Goal: Information Seeking & Learning: Learn about a topic

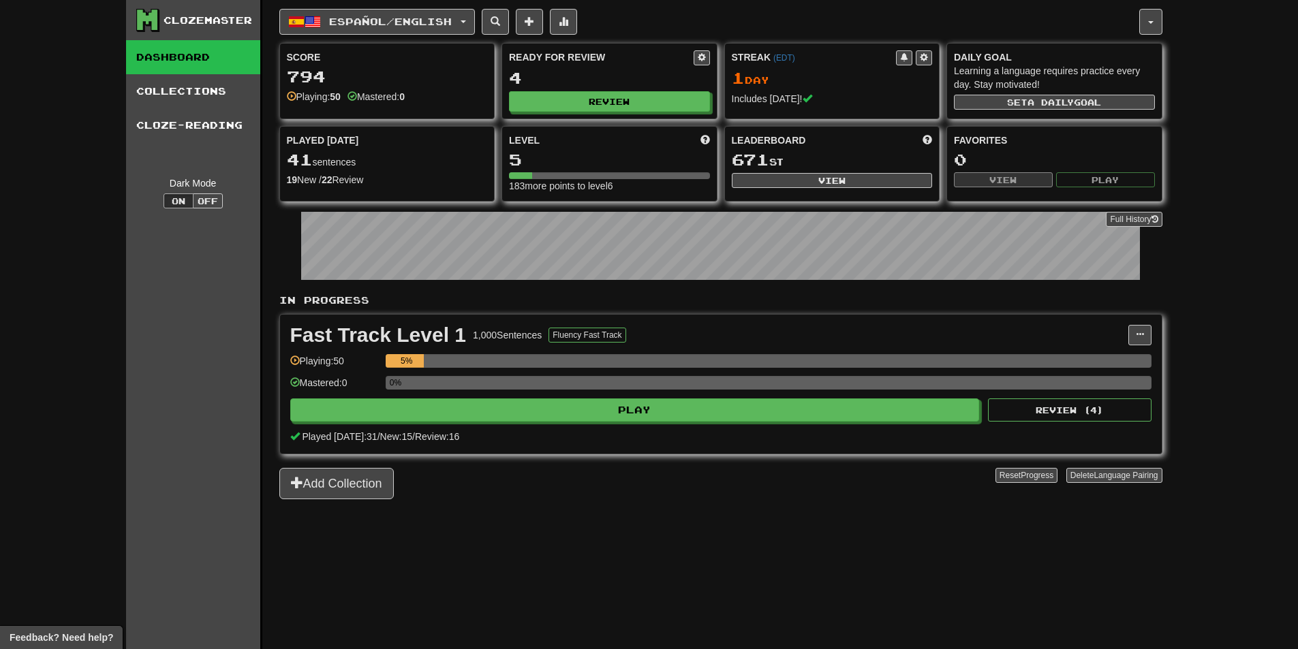
click at [337, 380] on div "Mastered: 0" at bounding box center [334, 387] width 89 height 22
click at [427, 384] on div "0%" at bounding box center [769, 383] width 766 height 14
click at [292, 386] on span at bounding box center [295, 382] width 10 height 10
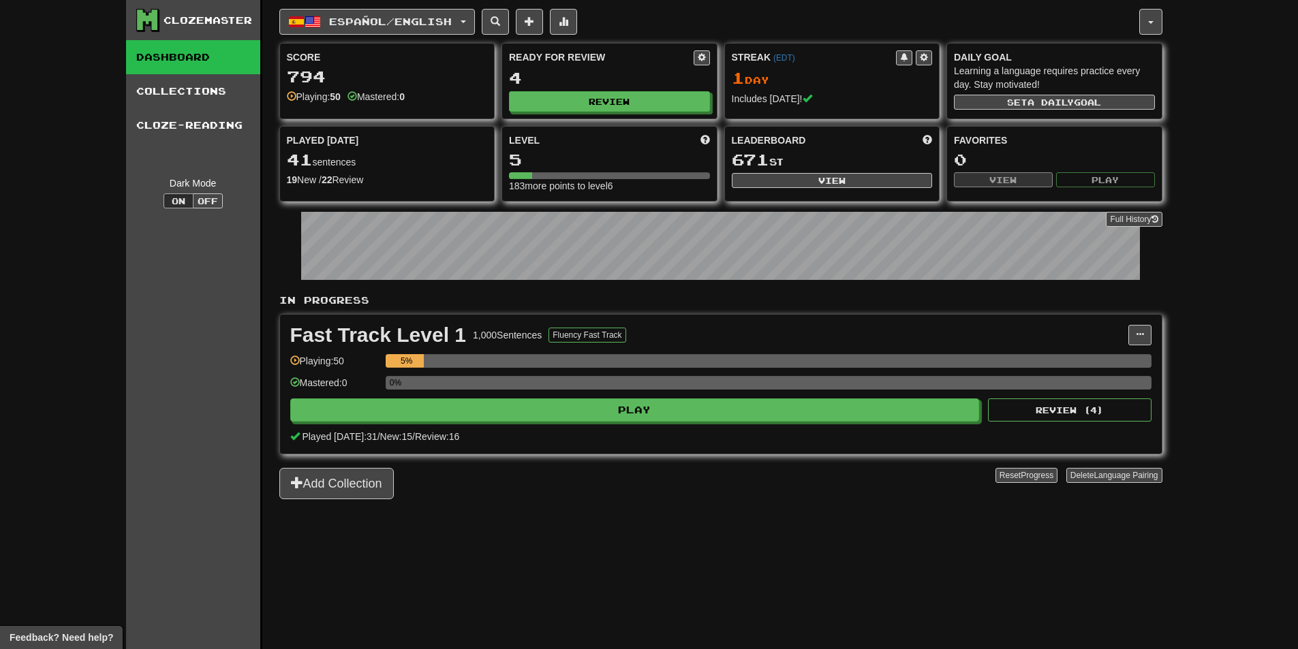
click at [1137, 324] on div "Fast Track Level 1 1,000 Sentences Fluency Fast Track Manage Sentences Unpin fr…" at bounding box center [721, 384] width 882 height 139
click at [1135, 329] on button at bounding box center [1139, 335] width 23 height 20
click at [1177, 273] on div "Clozemaster Dashboard Collections Cloze-Reading Dark Mode On Off Dashboard Coll…" at bounding box center [649, 324] width 1298 height 649
click at [572, 12] on button at bounding box center [563, 22] width 27 height 26
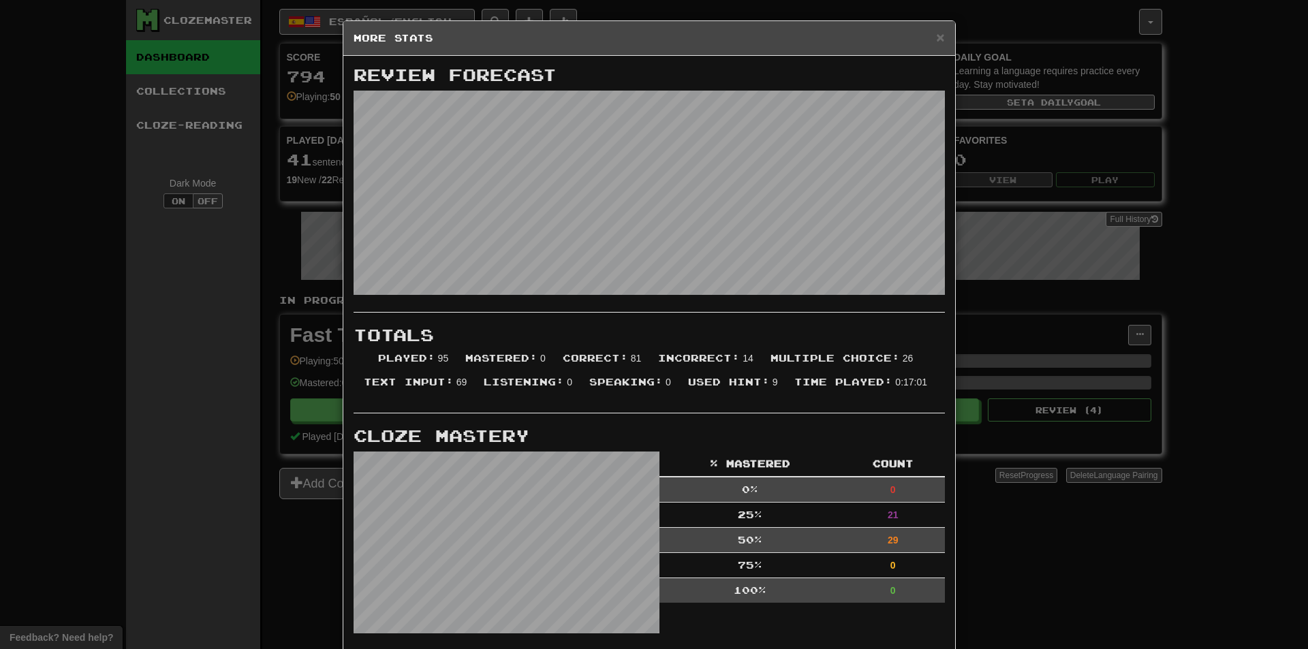
click at [1067, 281] on div "× More Stats Review Forecast Totals Played : 95 Mastered : 0 Correct : 81 Incor…" at bounding box center [654, 324] width 1308 height 649
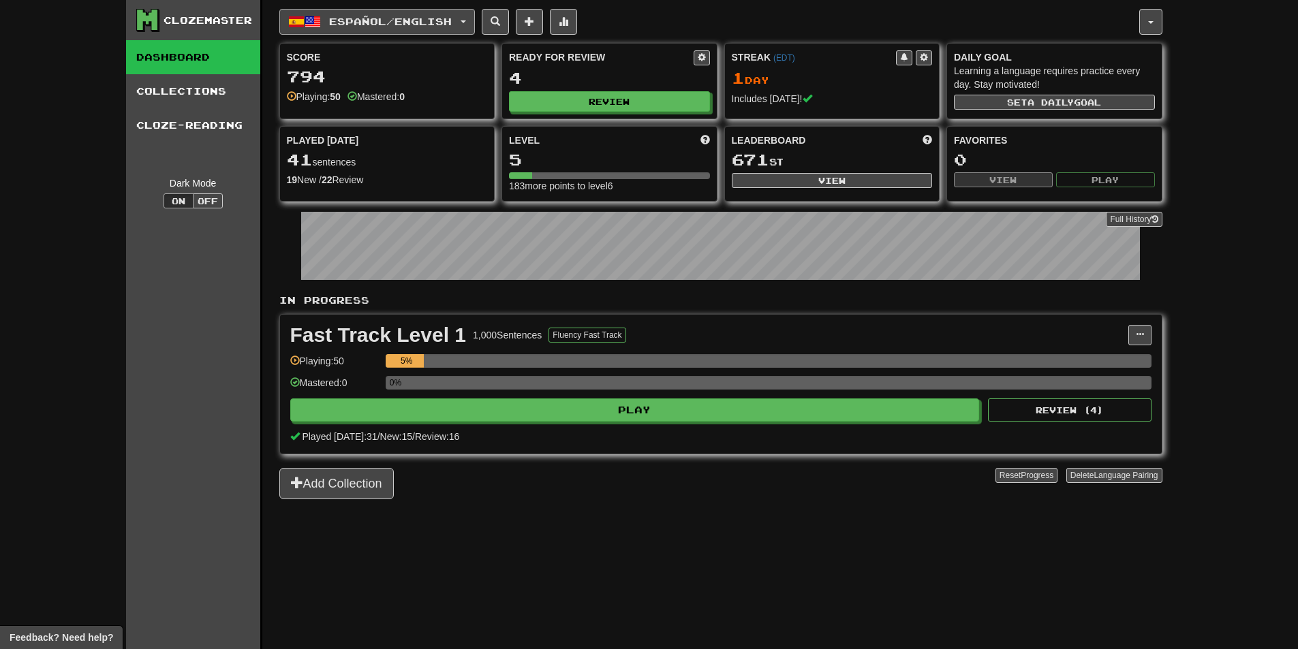
click at [397, 23] on span "Español / English" at bounding box center [390, 22] width 123 height 12
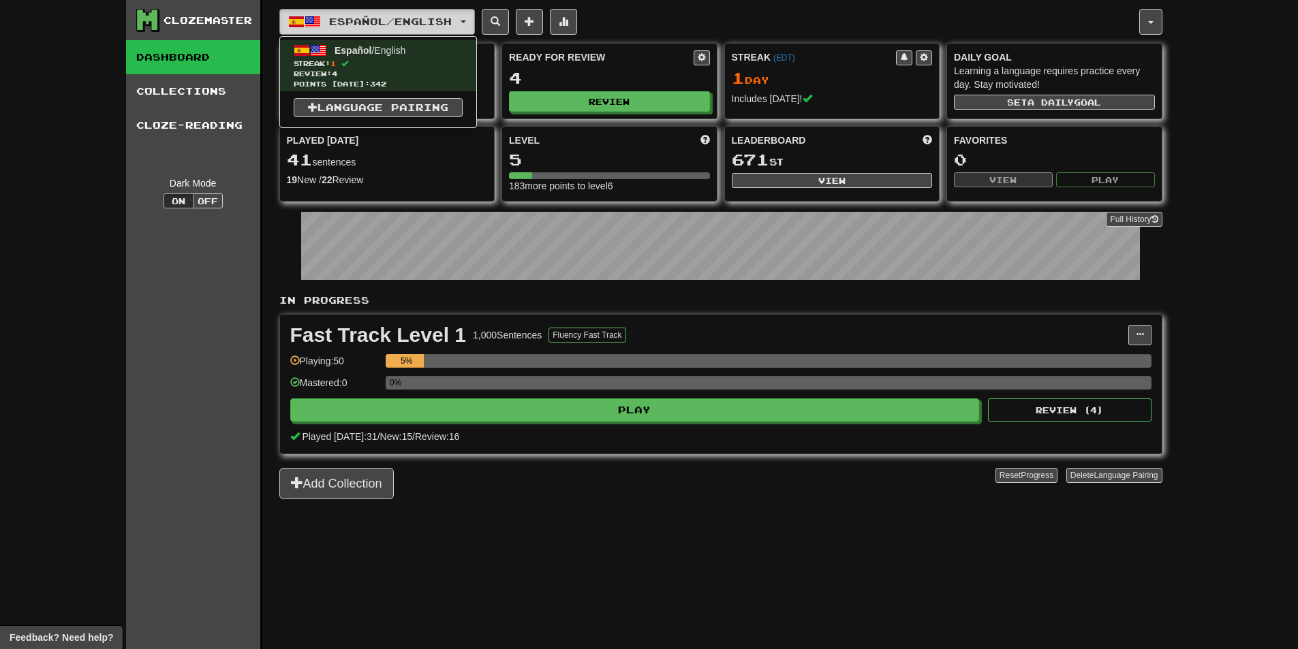
click at [403, 20] on span "Español / English" at bounding box center [390, 22] width 123 height 12
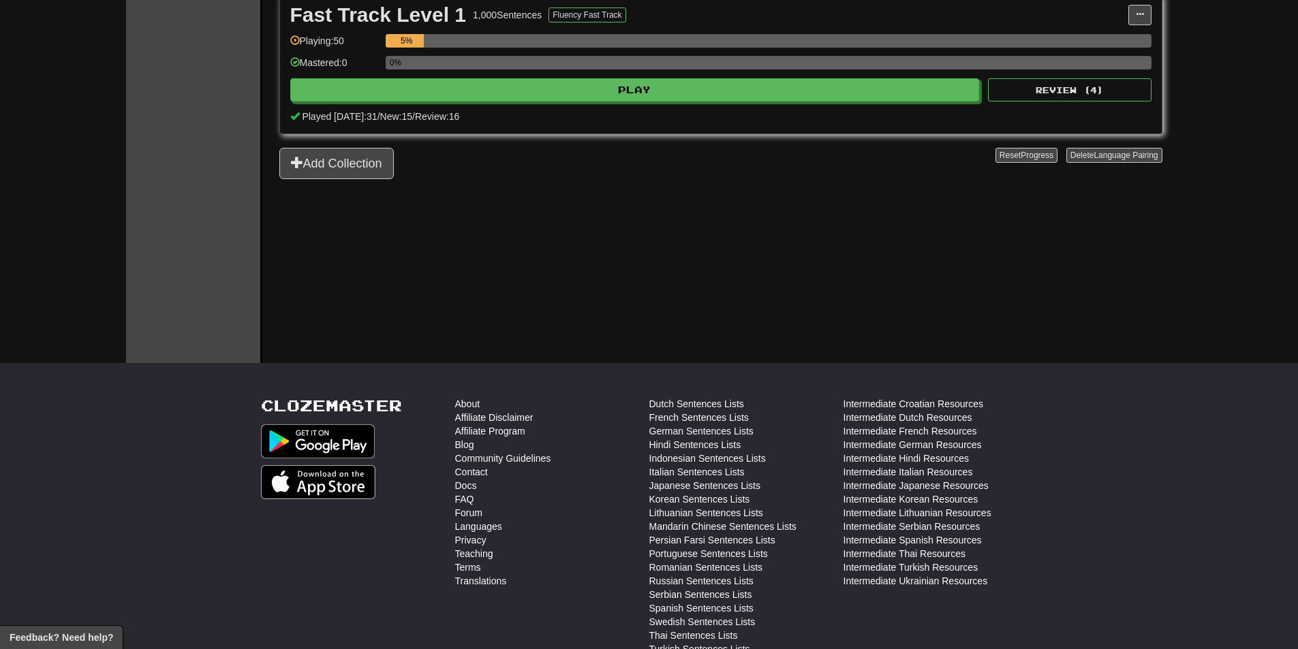
scroll to position [341, 0]
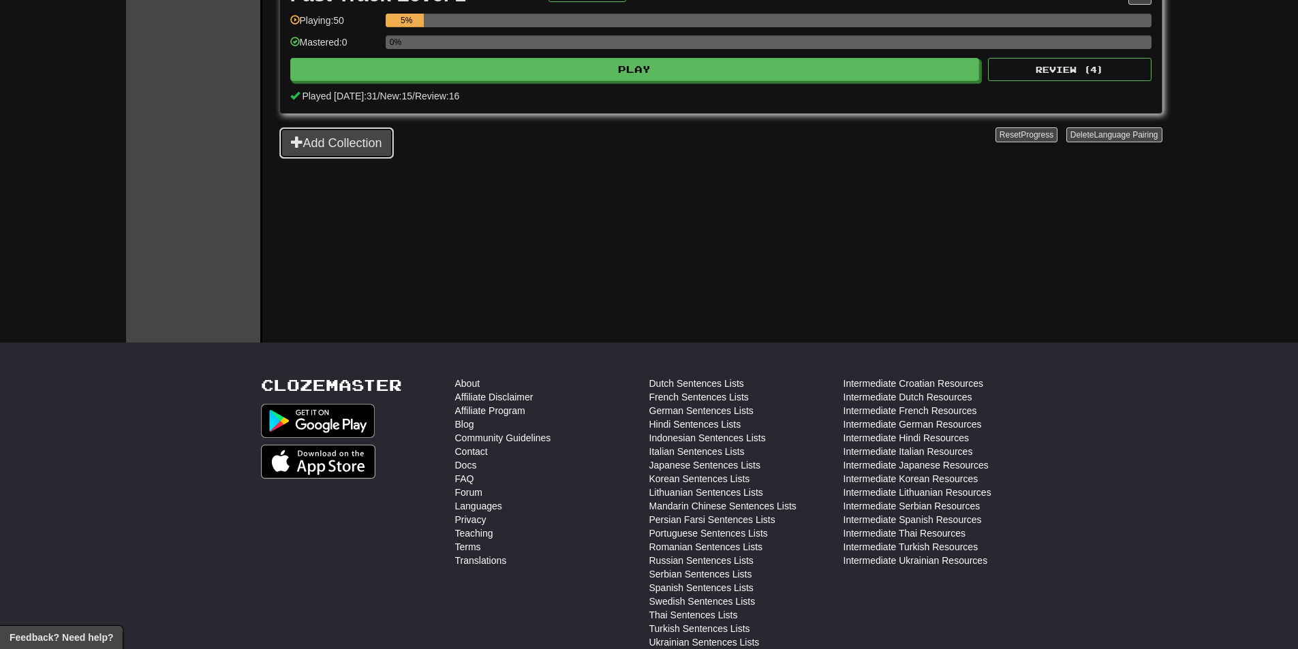
click at [371, 147] on button "Add Collection" at bounding box center [336, 142] width 114 height 31
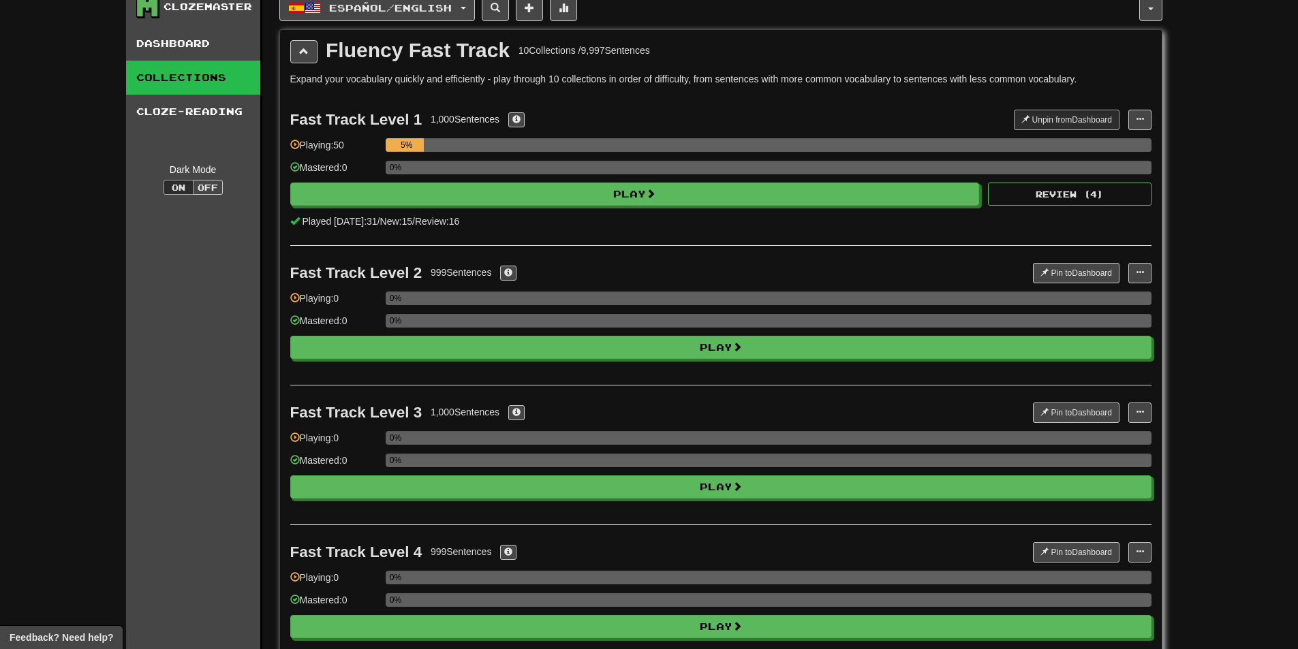
scroll to position [0, 0]
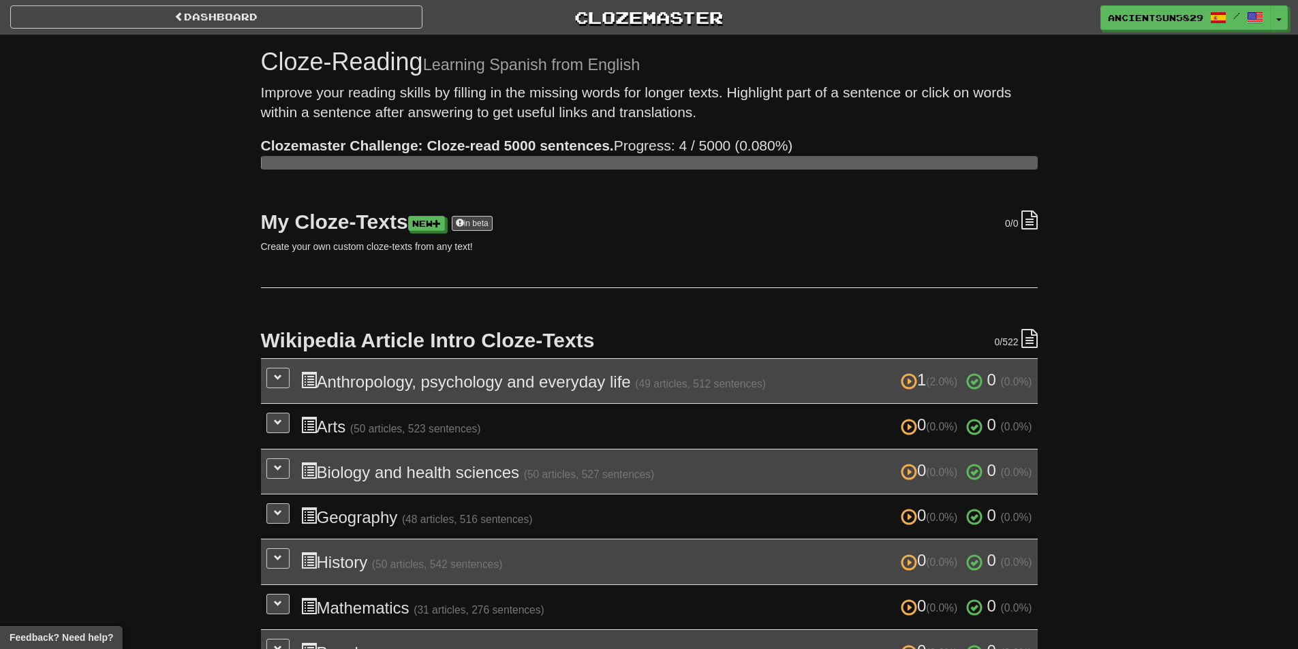
click at [370, 164] on div at bounding box center [649, 163] width 777 height 14
click at [258, 29] on div "Dashboard Clozemaster AncientSun5829 / Toggle Dropdown Dashboard Leaderboard Ac…" at bounding box center [649, 15] width 1298 height 30
click at [245, 15] on link "Dashboard" at bounding box center [216, 16] width 412 height 23
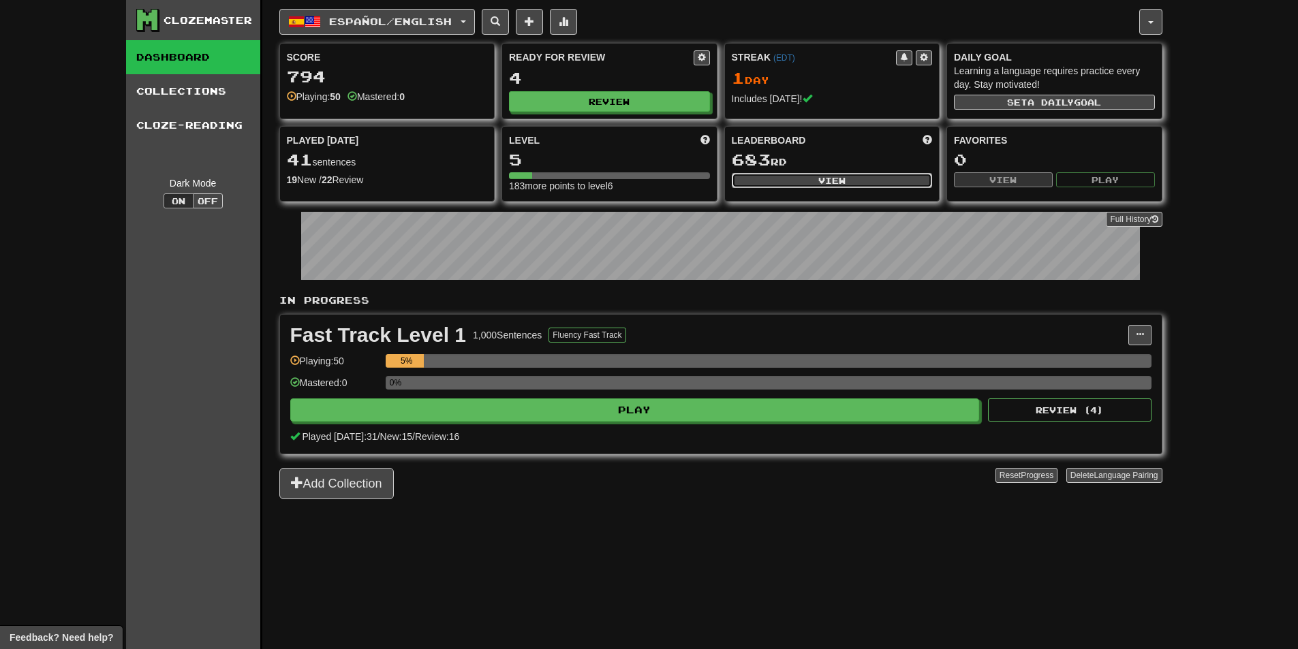
click at [843, 174] on button "View" at bounding box center [832, 180] width 201 height 15
select select "**********"
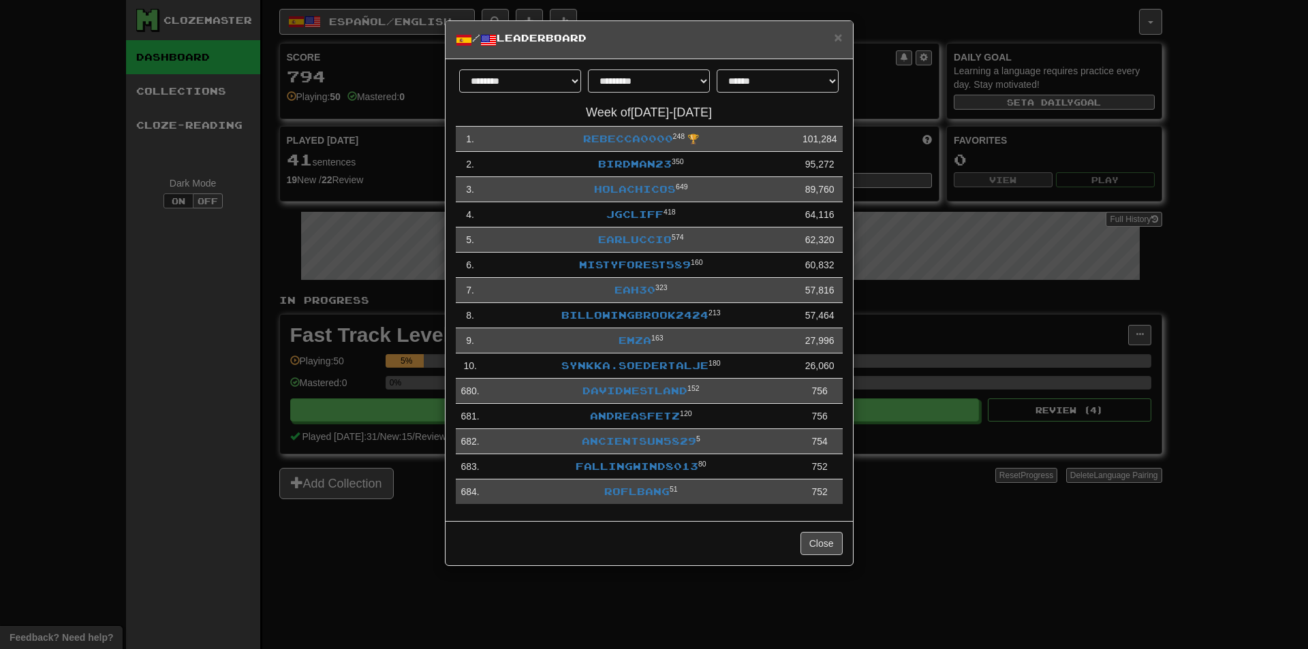
click at [895, 150] on div "**********" at bounding box center [654, 324] width 1308 height 649
